Goal: Task Accomplishment & Management: Manage account settings

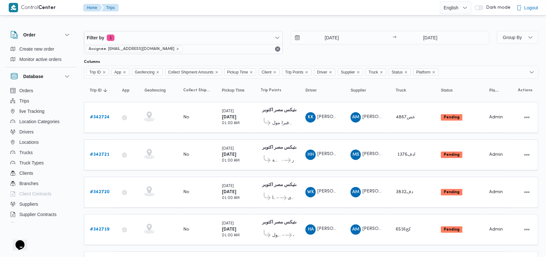
click at [325, 55] on div "Filter by 1 Assignee: mostafa.elrouby@illa.com.eg 12/10/2025 → 12/10/2025" at bounding box center [286, 42] width 413 height 31
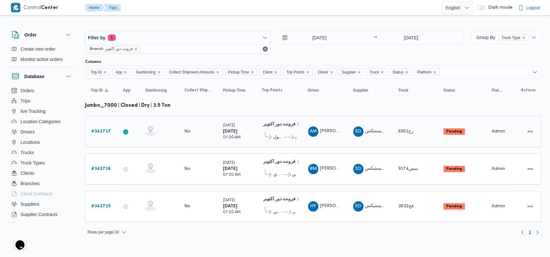
click at [108, 131] on b "# 342717" at bounding box center [101, 131] width 20 height 4
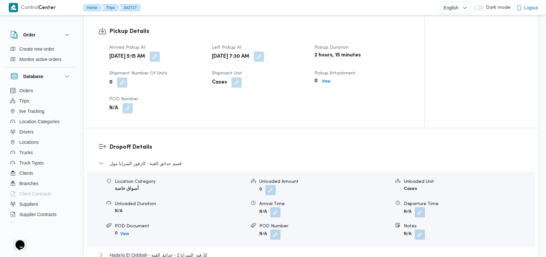
scroll to position [473, 0]
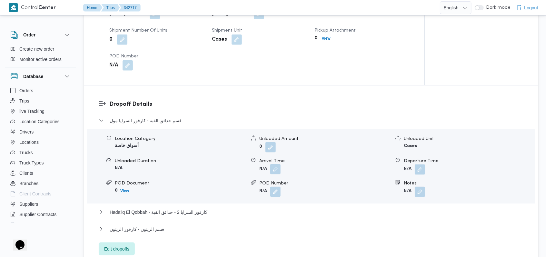
click at [275, 168] on button "button" at bounding box center [275, 169] width 10 height 10
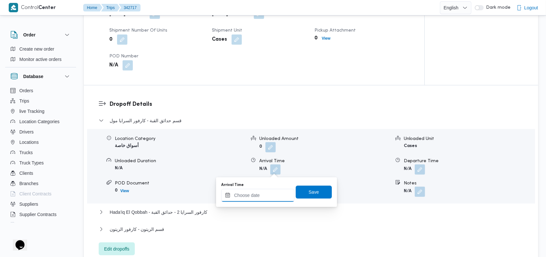
click at [259, 201] on input "Arrival Time" at bounding box center [257, 195] width 73 height 13
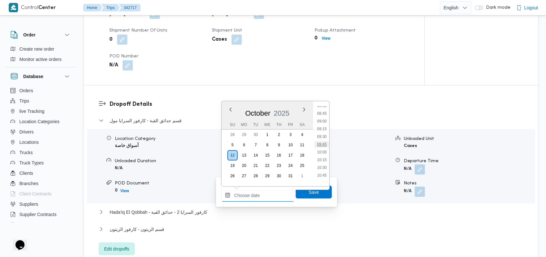
scroll to position [250, 0]
click at [325, 130] on li "08:45" at bounding box center [321, 130] width 15 height 6
type input "[DATE] 08:45"
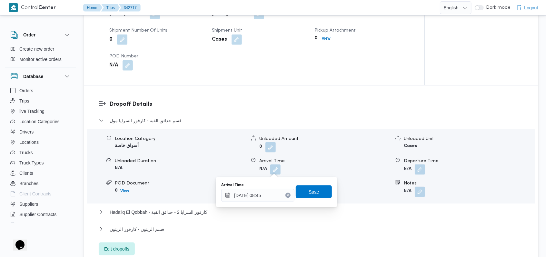
click at [317, 189] on span "Save" at bounding box center [314, 191] width 36 height 13
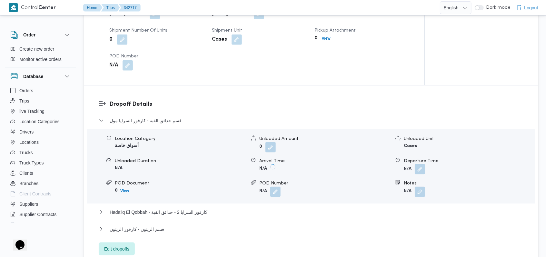
click at [420, 169] on button "button" at bounding box center [420, 169] width 10 height 10
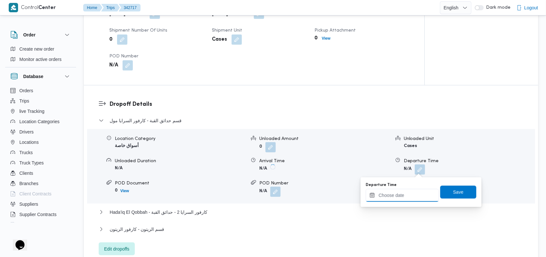
click at [410, 200] on input "Departure Time" at bounding box center [402, 195] width 73 height 13
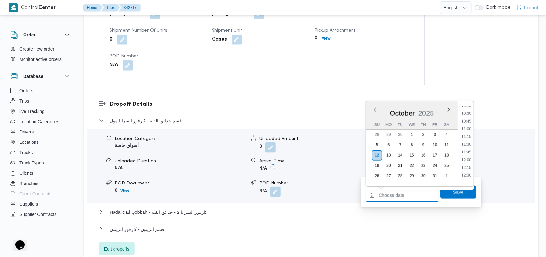
scroll to position [293, 0]
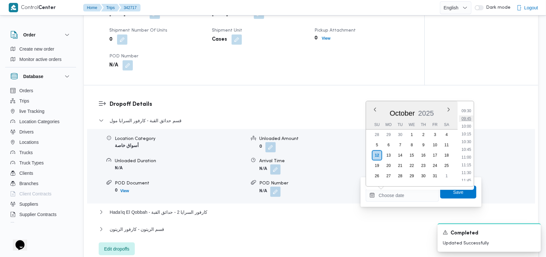
click at [469, 118] on li "09:45" at bounding box center [466, 118] width 15 height 6
type input "[DATE] 09:45"
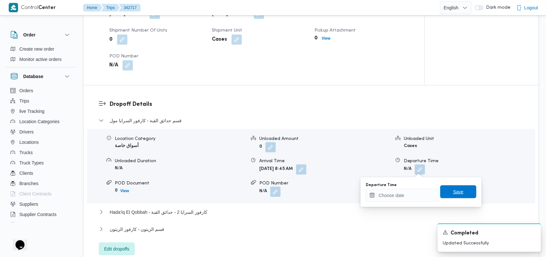
click at [454, 191] on span "Save" at bounding box center [458, 192] width 10 height 8
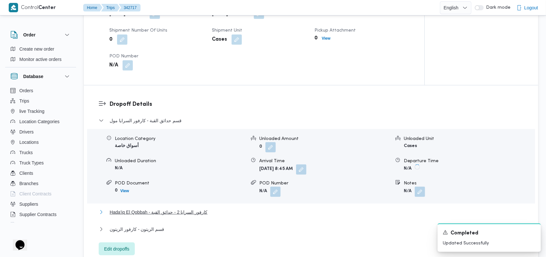
click at [198, 213] on span "Hada'iq El Qobbah - كارفور السرايا 2 - حدائق القبة" at bounding box center [159, 212] width 98 height 8
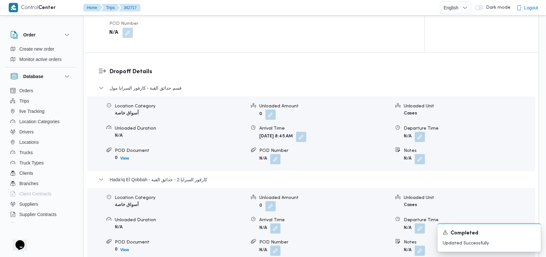
scroll to position [559, 0]
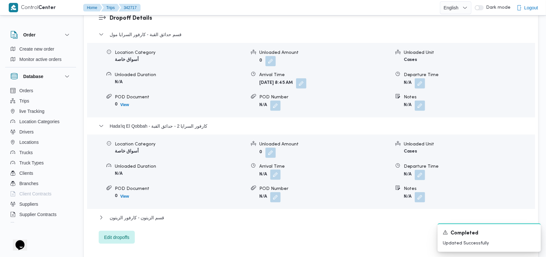
click at [276, 175] on button "button" at bounding box center [275, 175] width 10 height 10
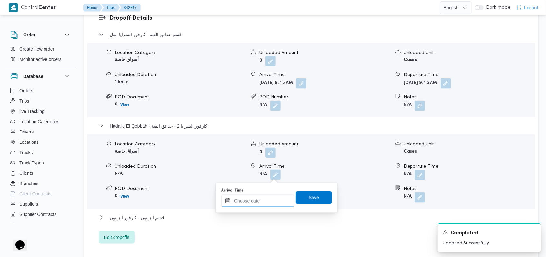
click at [254, 206] on input "Arrival Time" at bounding box center [257, 200] width 73 height 13
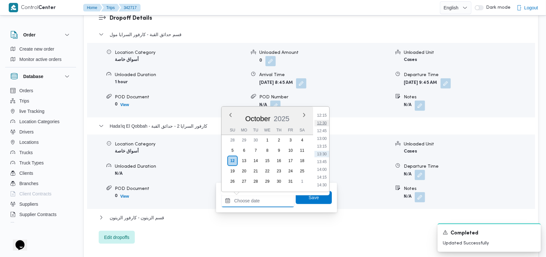
scroll to position [293, 0]
click at [326, 137] on li "10:15" at bounding box center [321, 139] width 15 height 6
type input "[DATE] 10:15"
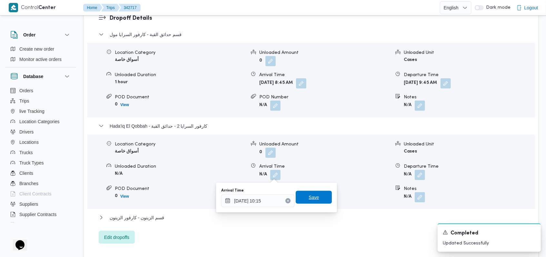
click at [317, 193] on span "Save" at bounding box center [314, 197] width 36 height 13
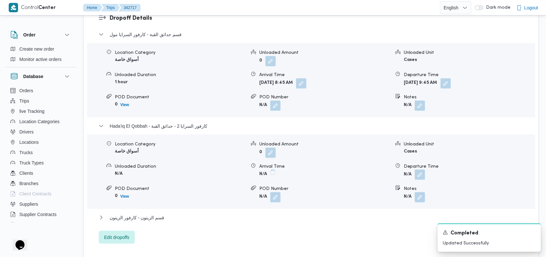
click at [420, 176] on button "button" at bounding box center [420, 175] width 10 height 10
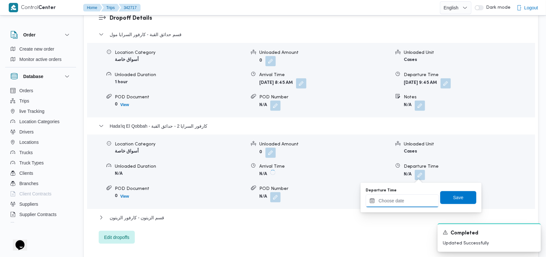
click at [413, 200] on input "Departure Time" at bounding box center [402, 200] width 73 height 13
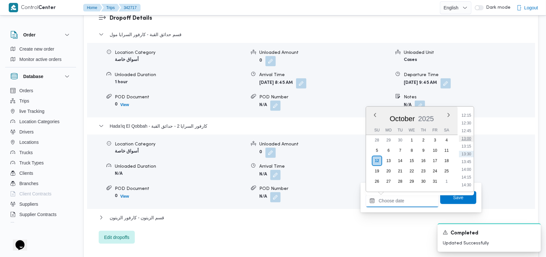
scroll to position [336, 0]
click at [470, 134] on li "11:30" at bounding box center [466, 135] width 15 height 6
type input "[DATE] 11:30"
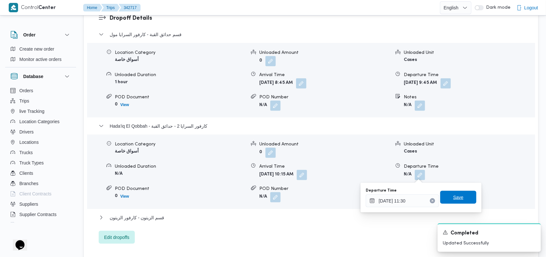
click at [462, 192] on span "Save" at bounding box center [458, 197] width 36 height 13
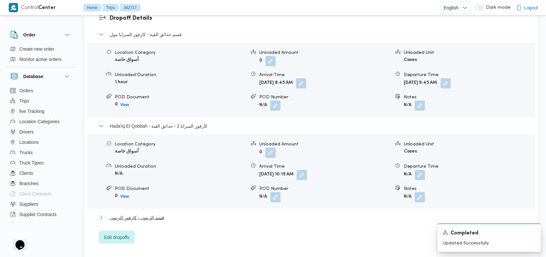
click at [131, 218] on span "قسم الزيتون - كارفور الزيتون" at bounding box center [137, 218] width 54 height 8
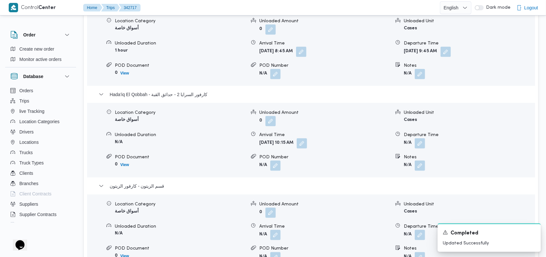
scroll to position [645, 0]
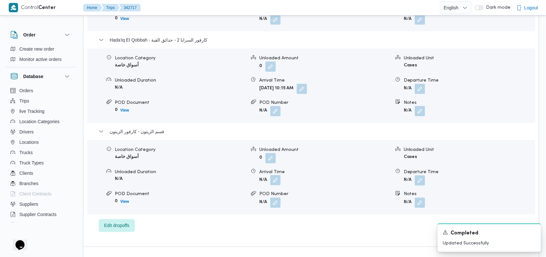
click at [273, 181] on button "button" at bounding box center [275, 180] width 10 height 10
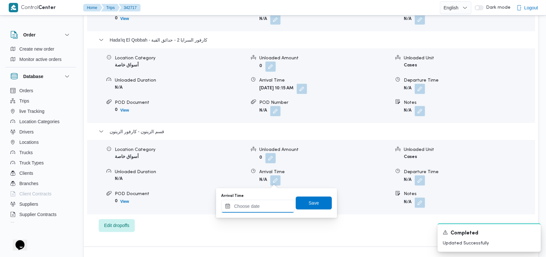
click at [260, 204] on input "Arrival Time" at bounding box center [257, 206] width 73 height 13
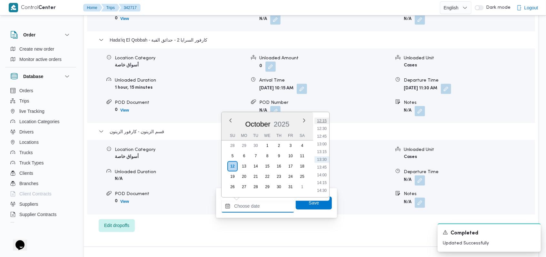
scroll to position [336, 0]
click at [326, 156] on li "12:00" at bounding box center [321, 156] width 15 height 6
type input "[DATE] 12:00"
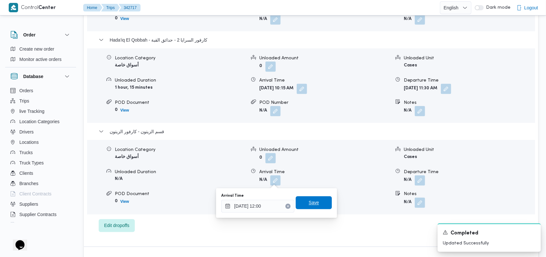
click at [316, 202] on span "Save" at bounding box center [314, 202] width 36 height 13
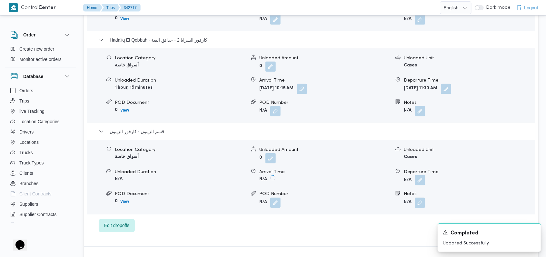
click at [419, 181] on button "button" at bounding box center [420, 180] width 10 height 10
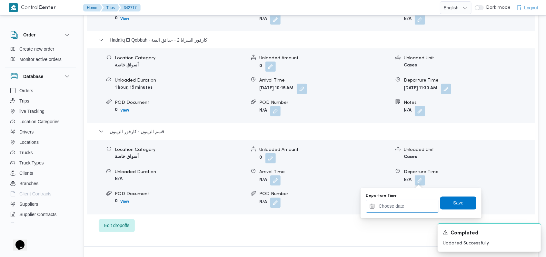
click at [409, 206] on input "Departure Time" at bounding box center [402, 206] width 73 height 13
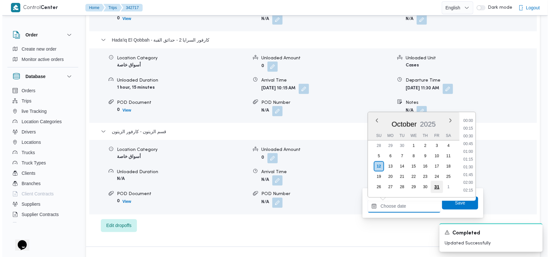
scroll to position [379, 0]
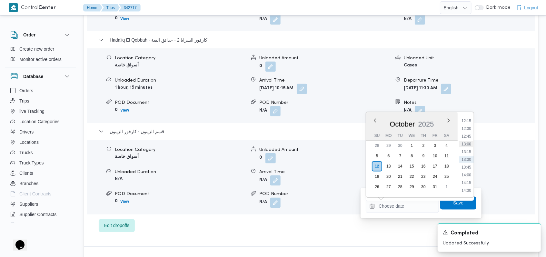
click at [472, 145] on li "13:00" at bounding box center [466, 144] width 15 height 6
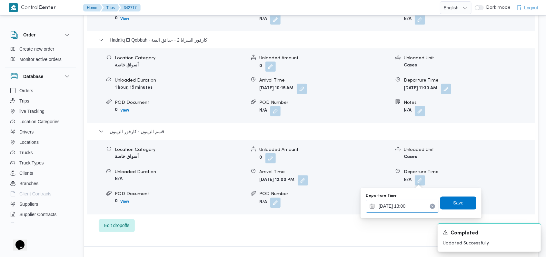
type input "[DATE] 13:00"
click at [462, 199] on span "Save" at bounding box center [458, 202] width 36 height 13
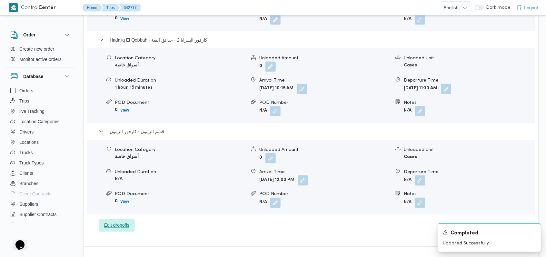
click at [121, 224] on span "Edit dropoffs" at bounding box center [116, 225] width 25 height 8
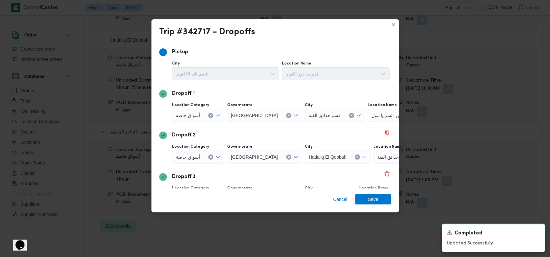
scroll to position [42, 0]
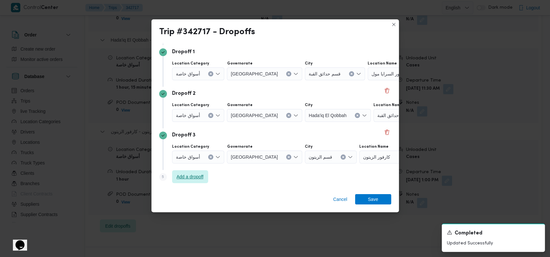
click at [200, 181] on span "Add a dropoff" at bounding box center [190, 176] width 36 height 13
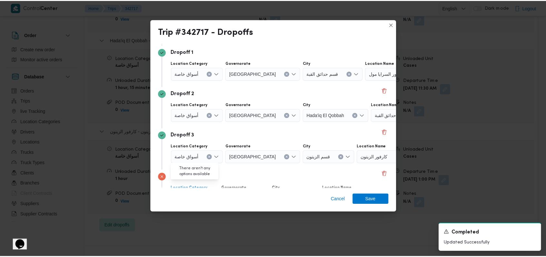
scroll to position [83, 0]
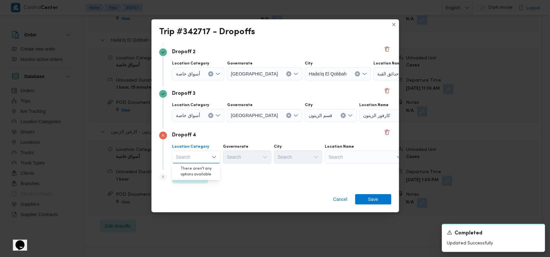
click at [357, 158] on div "Search" at bounding box center [365, 157] width 81 height 13
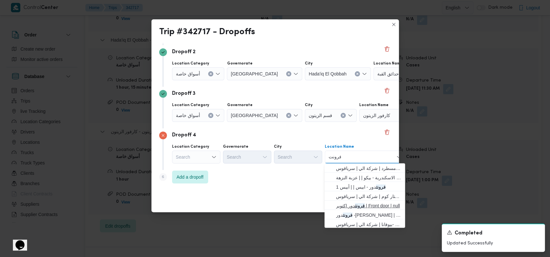
type input "فرونت"
click at [367, 203] on span "فرونت دور اكتوبر | Front door | null" at bounding box center [368, 206] width 65 height 8
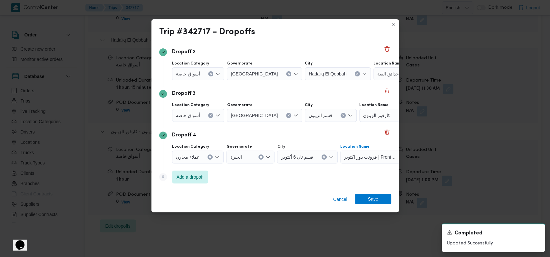
click at [372, 202] on span "Save" at bounding box center [373, 199] width 10 height 10
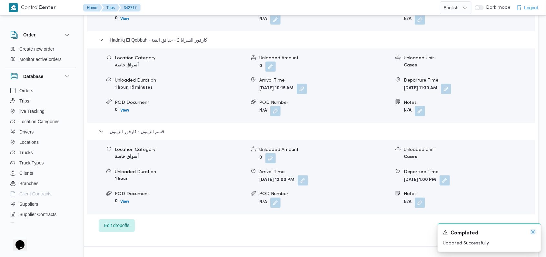
click at [535, 231] on icon "Dismiss toast" at bounding box center [532, 231] width 5 height 5
click at [135, 132] on span "قسم الزيتون - كارفور الزيتون" at bounding box center [137, 132] width 54 height 8
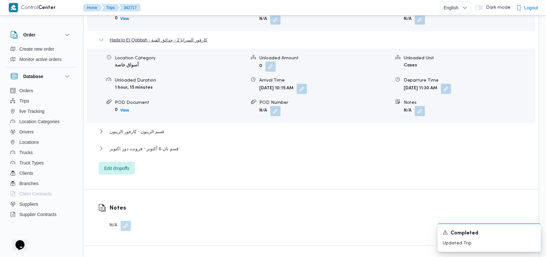
click at [163, 37] on span "Hada'iq El Qobbah - كارفور السرايا 2 - حدائق القبة" at bounding box center [159, 40] width 98 height 8
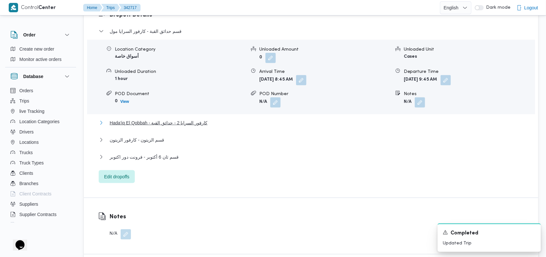
scroll to position [559, 0]
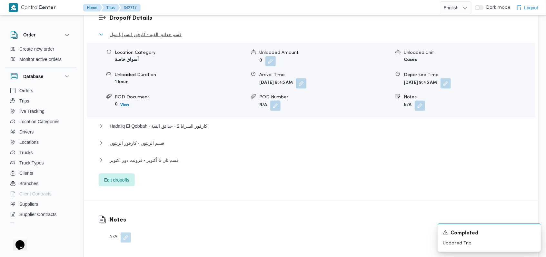
click at [163, 37] on span "قسم حدائق القبة - كارفور السرايا مول" at bounding box center [146, 35] width 72 height 8
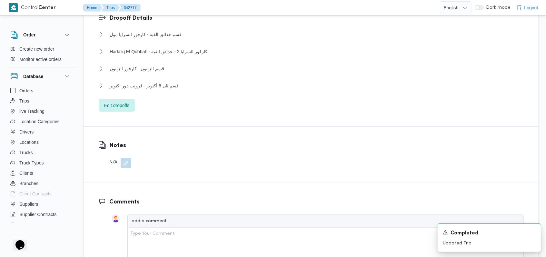
click at [164, 81] on div "قسم حدائق القبة - كارفور السرايا مول Location Category أسواق خاصة Unloaded Amou…" at bounding box center [311, 71] width 425 height 81
click at [166, 85] on span "قسم ثان 6 أكتوبر - فرونت دور اكتوبر" at bounding box center [144, 86] width 69 height 8
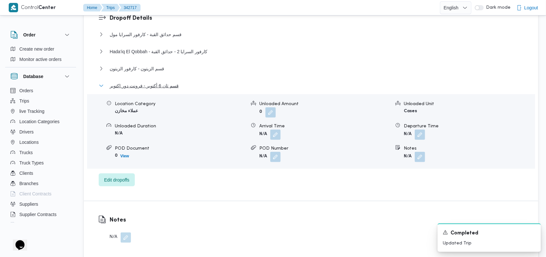
click at [166, 85] on span "قسم ثان 6 أكتوبر - فرونت دور اكتوبر" at bounding box center [144, 86] width 69 height 8
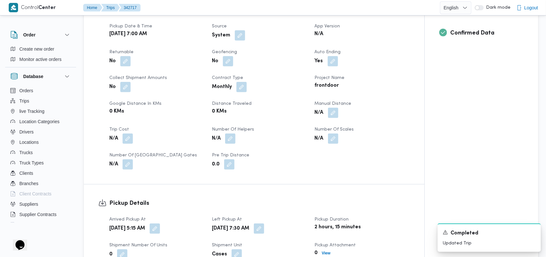
scroll to position [258, 0]
click at [330, 114] on button "button" at bounding box center [333, 112] width 10 height 10
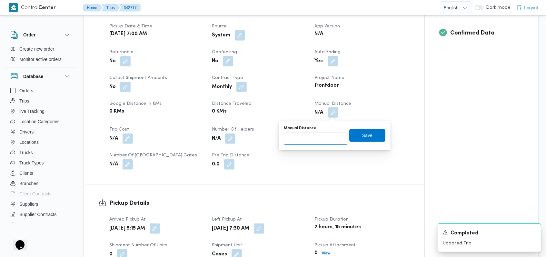
click at [320, 142] on input "Manual Distance" at bounding box center [316, 138] width 64 height 13
type input "130"
click at [376, 132] on span "Save" at bounding box center [367, 135] width 36 height 13
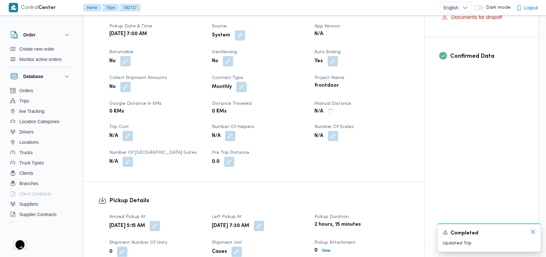
click at [533, 230] on icon "Dismiss toast" at bounding box center [532, 231] width 5 height 5
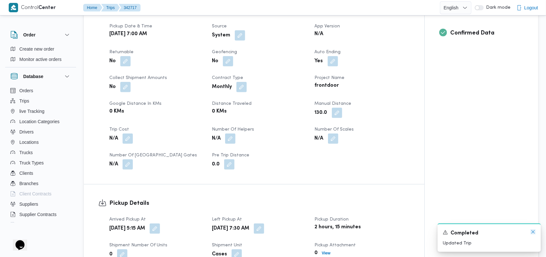
click at [535, 231] on icon "Dismiss toast" at bounding box center [532, 231] width 5 height 5
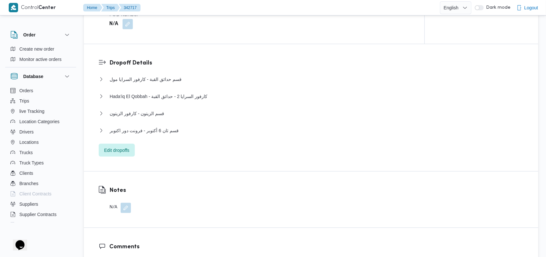
scroll to position [516, 0]
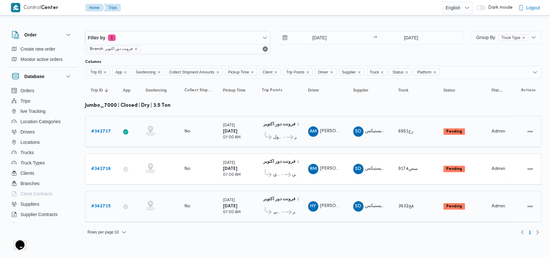
click at [107, 204] on b "# 342715" at bounding box center [100, 206] width 19 height 4
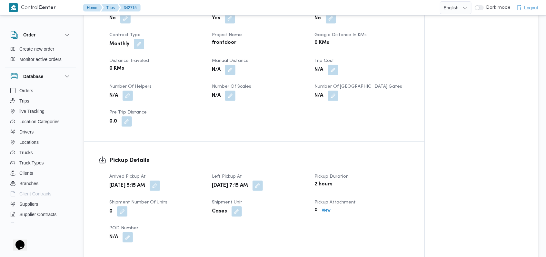
scroll to position [516, 0]
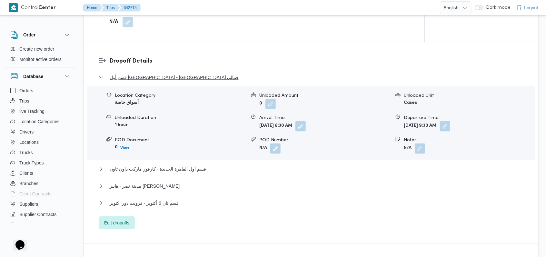
click at [176, 80] on span "قسم أول [GEOGRAPHIC_DATA] - [GEOGRAPHIC_DATA] فيتالي" at bounding box center [174, 77] width 129 height 8
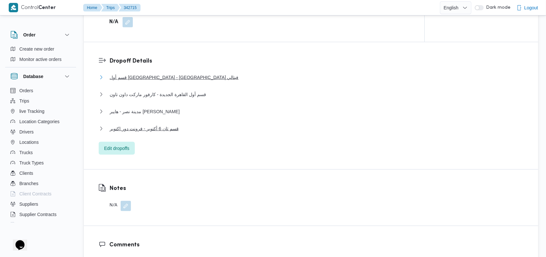
scroll to position [301, 0]
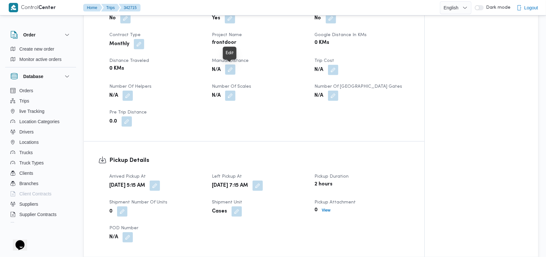
click at [230, 71] on button "button" at bounding box center [230, 69] width 10 height 10
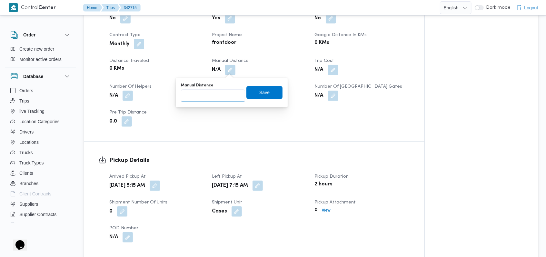
click at [210, 98] on input "Manual Distance" at bounding box center [213, 95] width 64 height 13
type input "175"
click at [253, 98] on span "Save" at bounding box center [264, 92] width 36 height 13
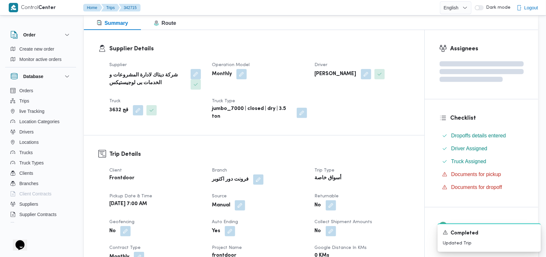
scroll to position [86, 0]
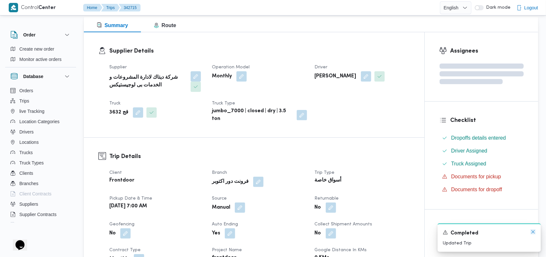
click at [532, 233] on icon "Dismiss toast" at bounding box center [532, 231] width 3 height 3
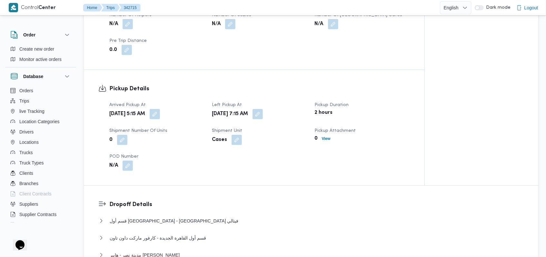
scroll to position [516, 0]
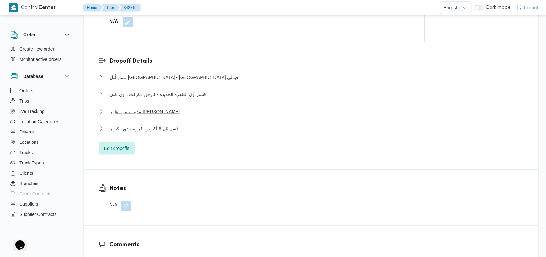
click at [170, 109] on span "مدينة نصر - هايبر [PERSON_NAME]" at bounding box center [145, 112] width 70 height 8
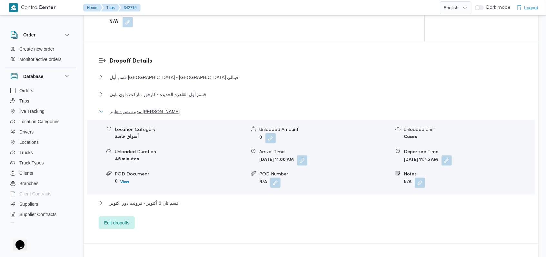
click at [170, 109] on span "مدينة نصر - هايبر [PERSON_NAME]" at bounding box center [145, 112] width 70 height 8
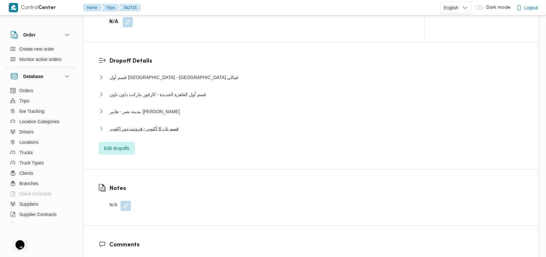
click at [170, 130] on span "قسم ثان 6 أكتوبر - فرونت دور اكتوبر" at bounding box center [144, 129] width 69 height 8
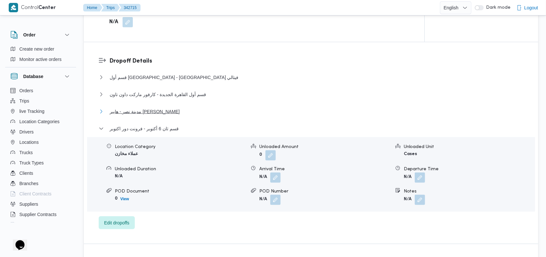
click at [135, 115] on span "مدينة نصر - هايبر [PERSON_NAME]" at bounding box center [145, 112] width 70 height 8
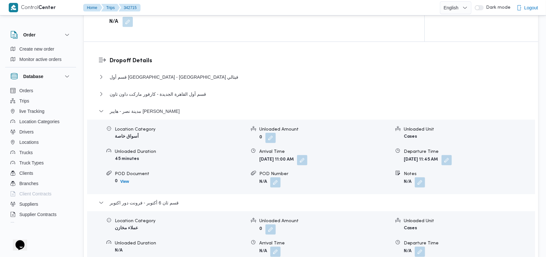
scroll to position [601, 0]
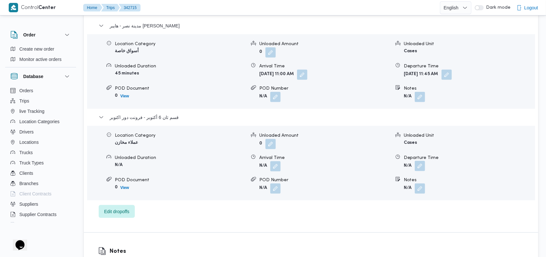
click at [422, 170] on button "button" at bounding box center [420, 166] width 10 height 10
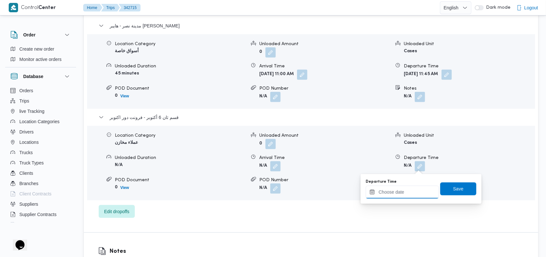
click at [412, 193] on input "Departure Time" at bounding box center [402, 192] width 73 height 13
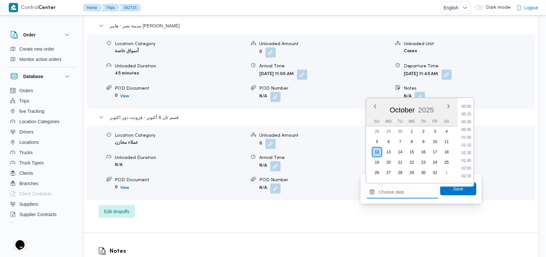
scroll to position [386, 0]
click at [467, 123] on li "13:00" at bounding box center [466, 122] width 15 height 6
type input "[DATE] 13:00"
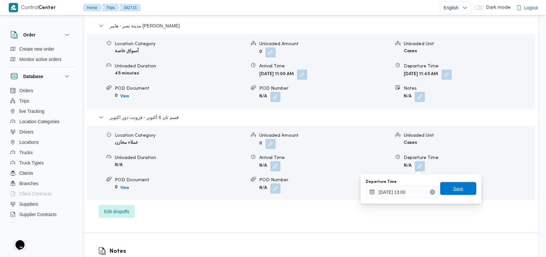
click at [453, 189] on span "Save" at bounding box center [458, 189] width 10 height 8
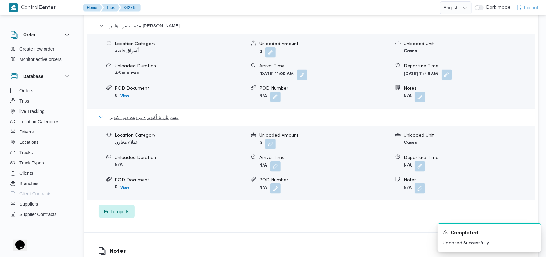
click at [165, 120] on span "قسم ثان 6 أكتوبر - فرونت دور اكتوبر" at bounding box center [144, 117] width 69 height 8
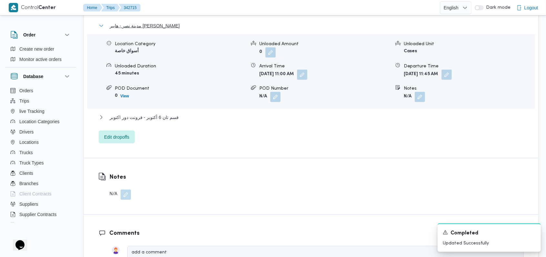
click at [157, 25] on span "مدينة نصر - هايبر [PERSON_NAME]" at bounding box center [145, 26] width 70 height 8
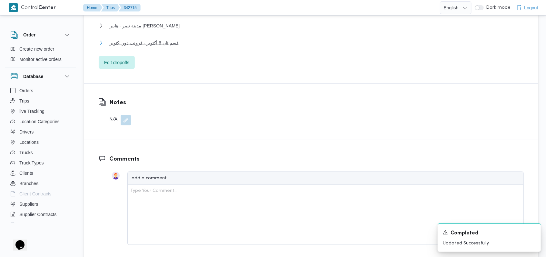
click at [157, 45] on span "قسم ثان 6 أكتوبر - فرونت دور اكتوبر" at bounding box center [144, 43] width 69 height 8
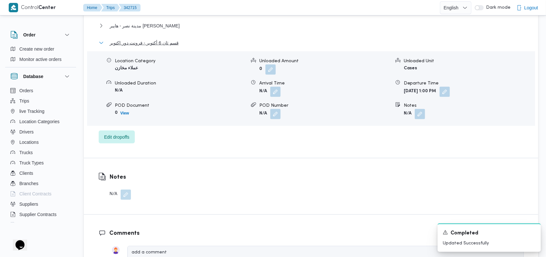
click at [157, 45] on span "قسم ثان 6 أكتوبر - فرونت دور اكتوبر" at bounding box center [144, 43] width 69 height 8
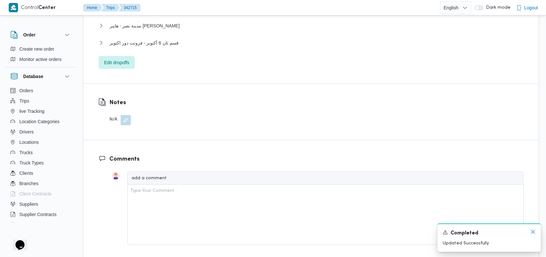
click at [532, 232] on icon "Dismiss toast" at bounding box center [532, 231] width 5 height 5
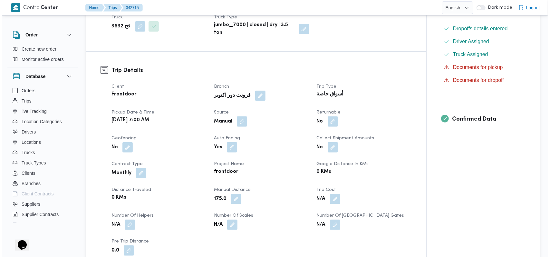
scroll to position [0, 0]
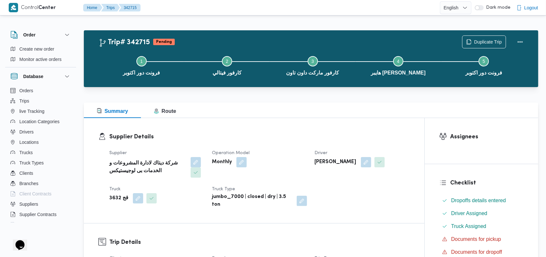
click at [297, 153] on dt "Operation Model" at bounding box center [259, 153] width 95 height 8
